Goal: Information Seeking & Learning: Learn about a topic

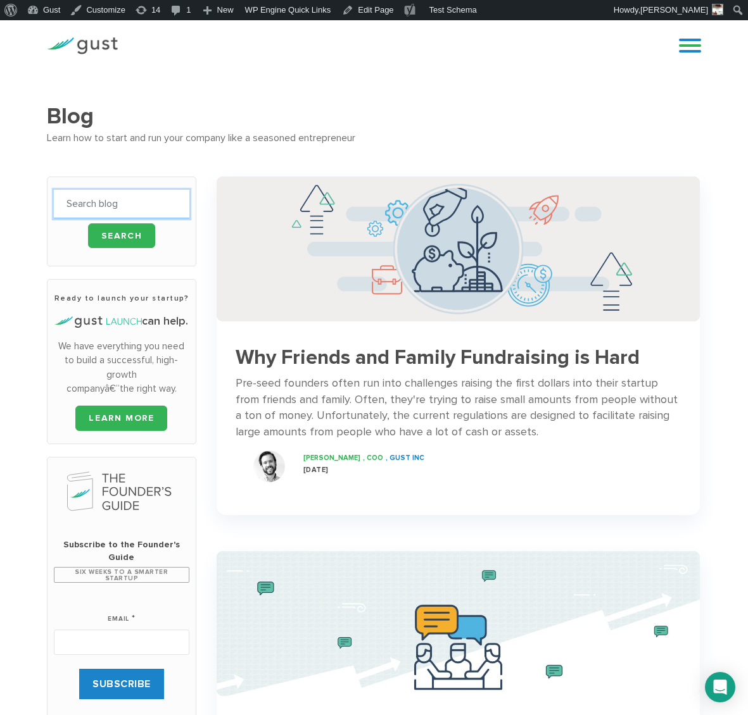
click at [94, 205] on input "text" at bounding box center [121, 204] width 135 height 28
type input "tradesignal"
click at [88, 224] on input "Search" at bounding box center [122, 236] width 68 height 25
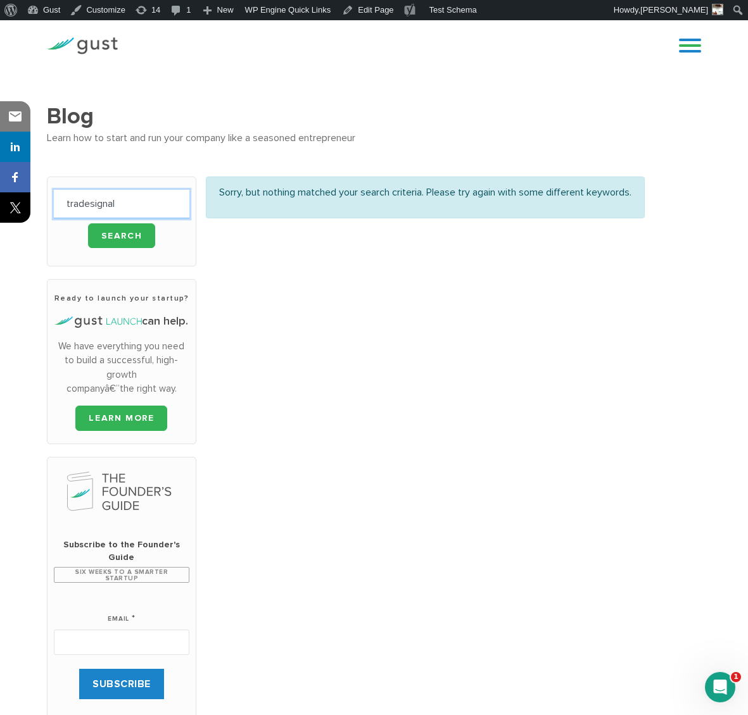
click at [86, 199] on input "tradesignal" at bounding box center [121, 204] width 135 height 28
click at [89, 200] on input "tradesignal" at bounding box center [121, 204] width 135 height 28
type input "trade signal"
click at [88, 224] on input "Search" at bounding box center [122, 236] width 68 height 25
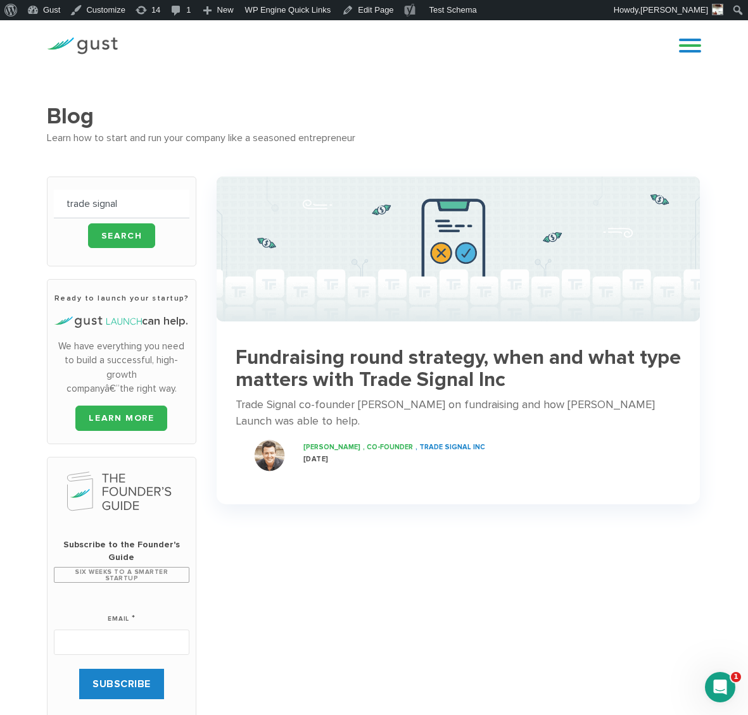
click at [401, 372] on h3 "Fundraising round strategy, when and what type matters with Trade Signal Inc" at bounding box center [458, 369] width 445 height 44
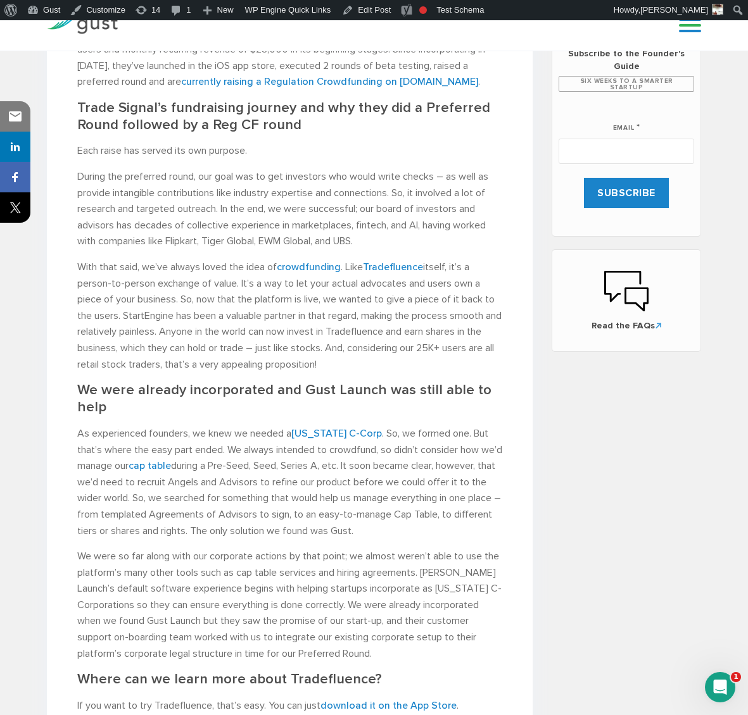
scroll to position [1077, 0]
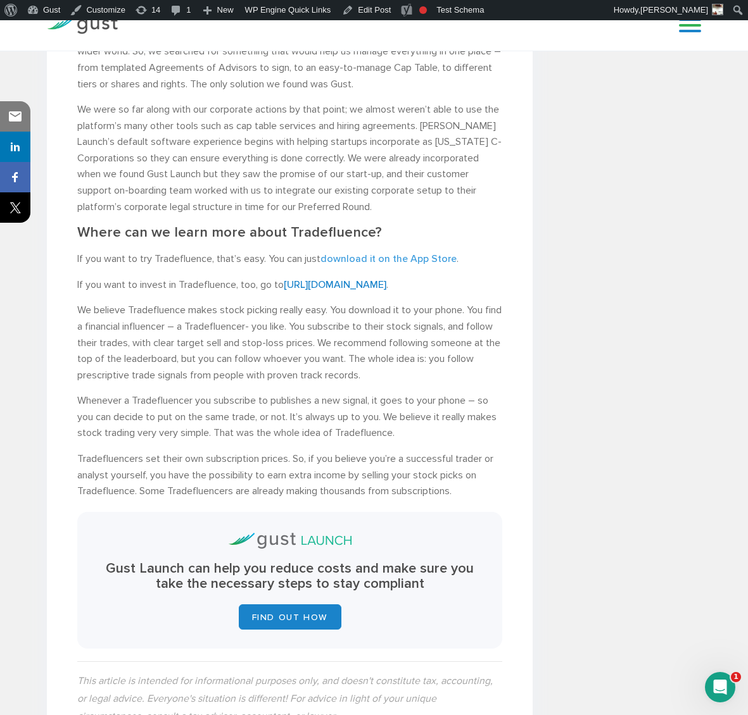
click at [385, 253] on link "download it on the App Store" at bounding box center [388, 259] width 136 height 12
